Goal: Transaction & Acquisition: Purchase product/service

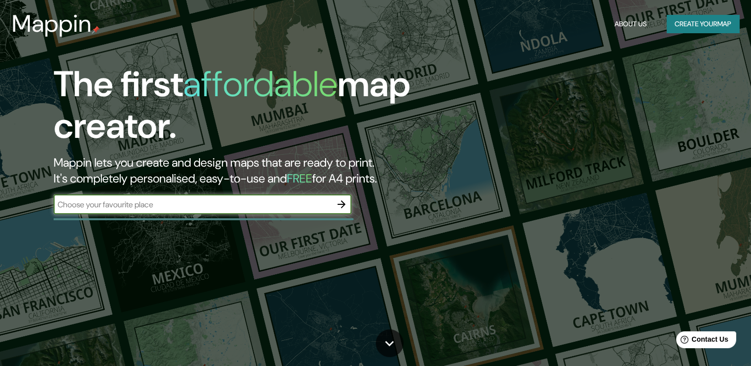
click at [190, 207] on input "text" at bounding box center [193, 204] width 278 height 11
type input "[GEOGRAPHIC_DATA]"
click at [341, 209] on icon "button" at bounding box center [341, 204] width 12 height 12
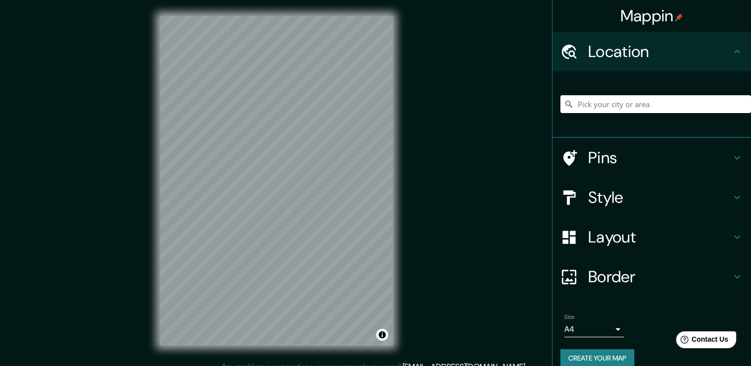
click at [625, 103] on input "Pick your city or area" at bounding box center [655, 104] width 191 height 18
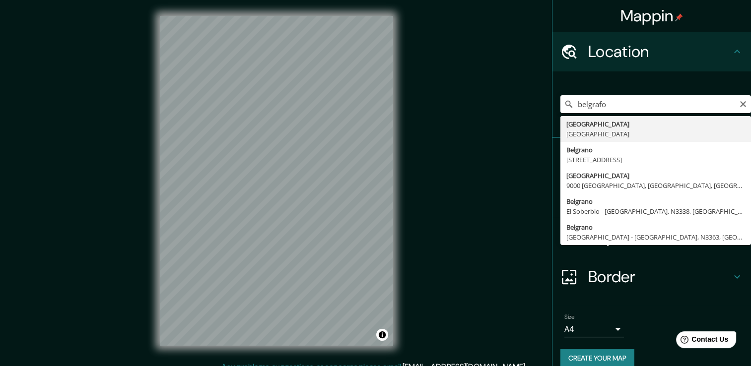
type input "[GEOGRAPHIC_DATA], [GEOGRAPHIC_DATA]"
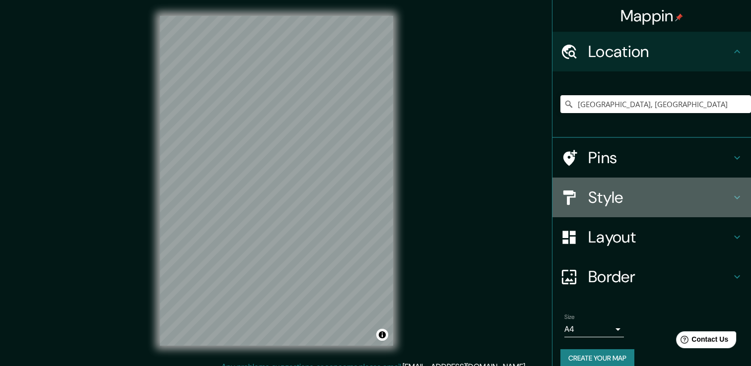
click at [624, 196] on h4 "Style" at bounding box center [659, 198] width 143 height 20
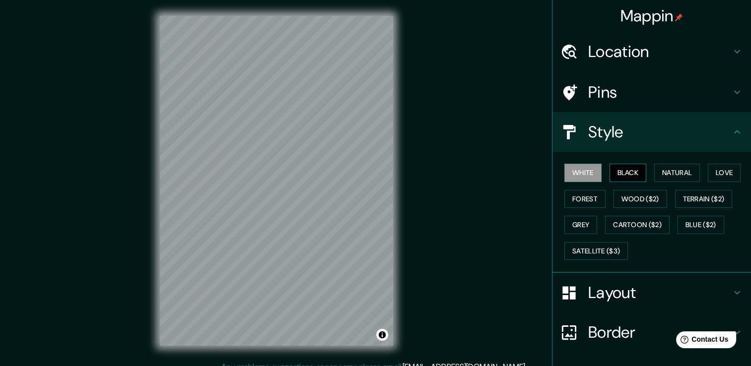
click at [629, 172] on button "Black" at bounding box center [627, 173] width 37 height 18
click at [654, 173] on button "Natural" at bounding box center [677, 173] width 46 height 18
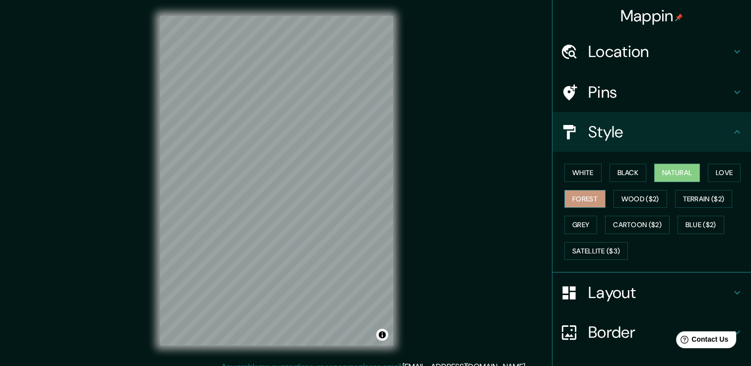
click at [594, 200] on button "Forest" at bounding box center [584, 199] width 41 height 18
click at [625, 198] on button "Wood ($2)" at bounding box center [640, 199] width 54 height 18
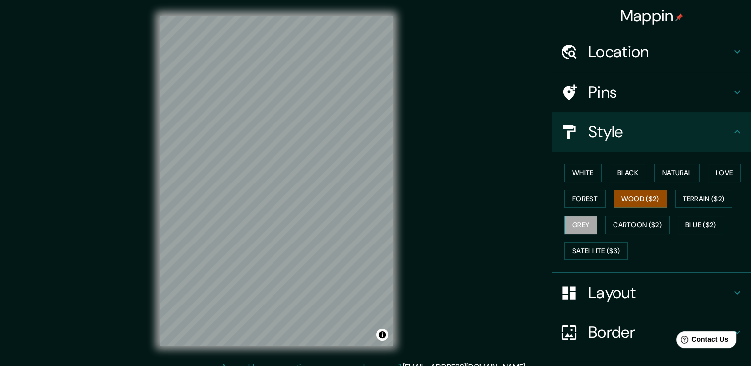
click at [567, 225] on button "Grey" at bounding box center [580, 225] width 33 height 18
click at [637, 192] on button "Wood ($2)" at bounding box center [640, 199] width 54 height 18
click at [722, 177] on button "Love" at bounding box center [724, 173] width 33 height 18
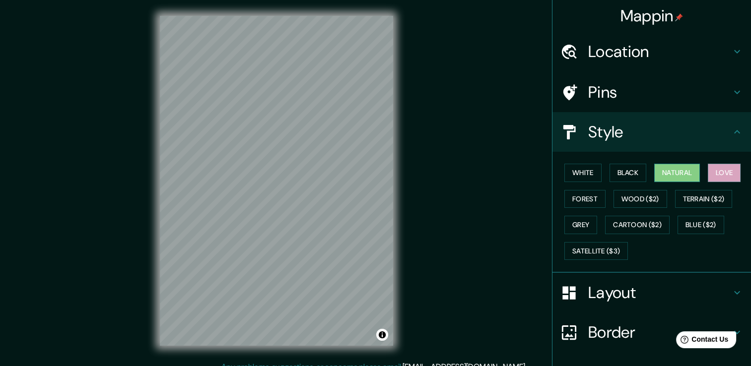
click at [677, 175] on button "Natural" at bounding box center [677, 173] width 46 height 18
click at [626, 175] on button "Black" at bounding box center [627, 173] width 37 height 18
click at [576, 184] on div "White Black Natural Love Forest Wood ($2) Terrain ($2) Grey Cartoon ($2) Blue (…" at bounding box center [655, 212] width 191 height 104
drag, startPoint x: 577, startPoint y: 175, endPoint x: 611, endPoint y: 180, distance: 34.0
click at [578, 174] on button "White" at bounding box center [582, 173] width 37 height 18
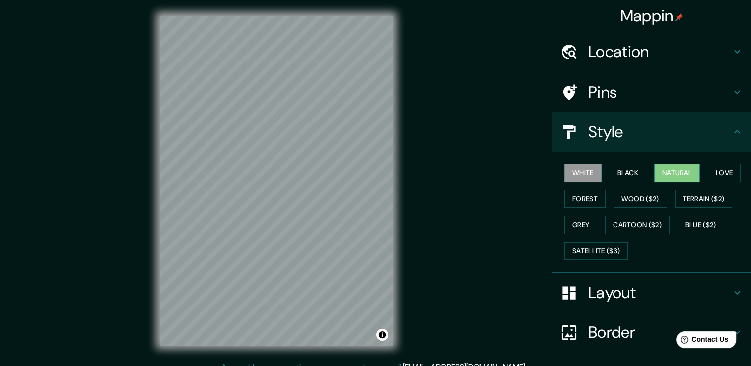
click at [671, 178] on button "Natural" at bounding box center [677, 173] width 46 height 18
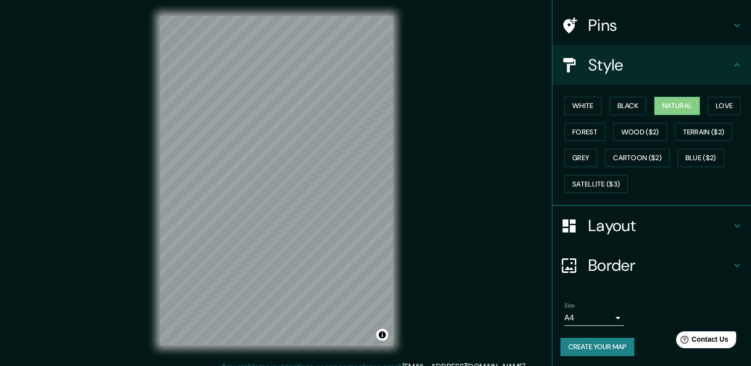
click at [691, 218] on h4 "Layout" at bounding box center [659, 226] width 143 height 20
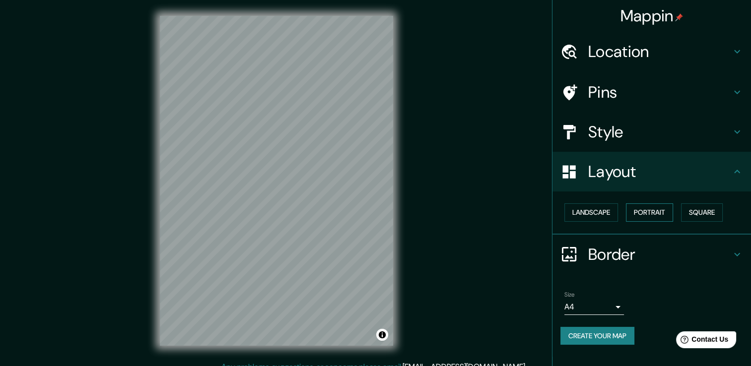
click at [647, 208] on button "Portrait" at bounding box center [649, 212] width 47 height 18
click at [608, 214] on button "Landscape" at bounding box center [591, 212] width 54 height 18
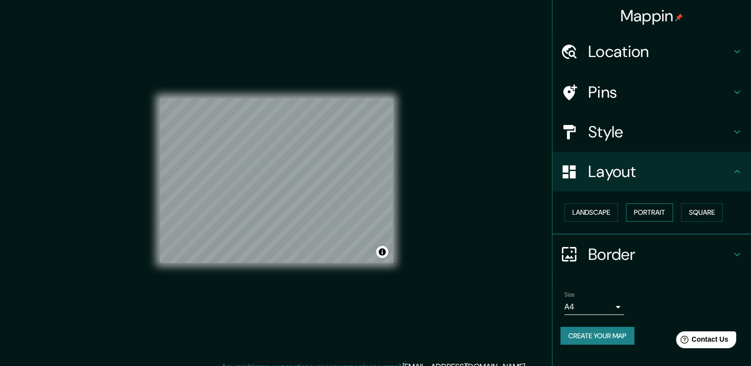
click at [671, 211] on button "Portrait" at bounding box center [649, 212] width 47 height 18
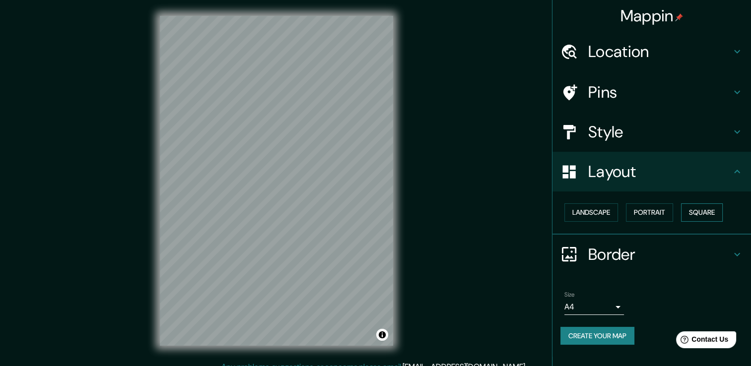
click at [693, 208] on button "Square" at bounding box center [702, 212] width 42 height 18
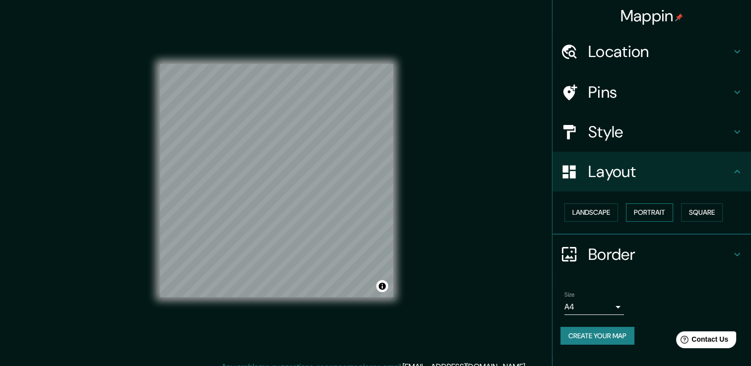
click at [648, 208] on button "Portrait" at bounding box center [649, 212] width 47 height 18
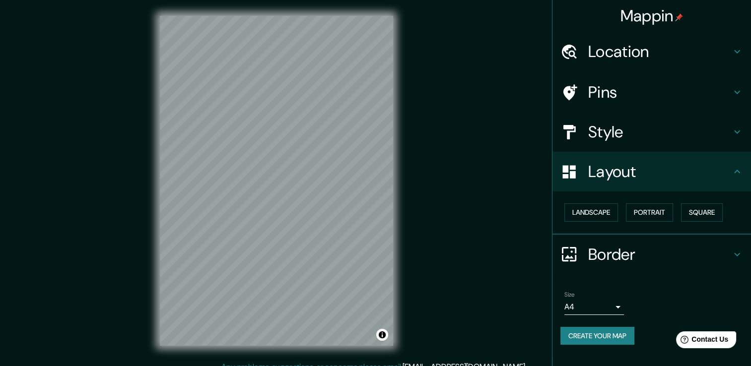
click at [641, 83] on h4 "Pins" at bounding box center [659, 92] width 143 height 20
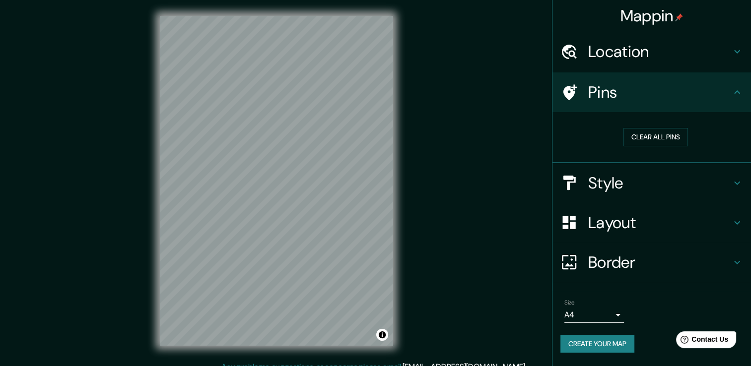
click at [655, 173] on h4 "Style" at bounding box center [659, 183] width 143 height 20
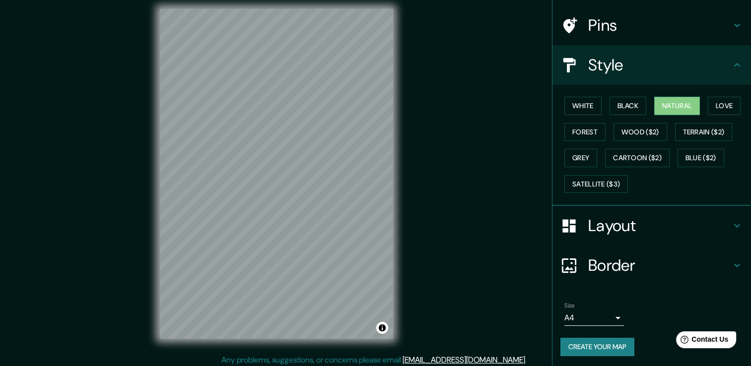
scroll to position [11, 0]
